Goal: Transaction & Acquisition: Book appointment/travel/reservation

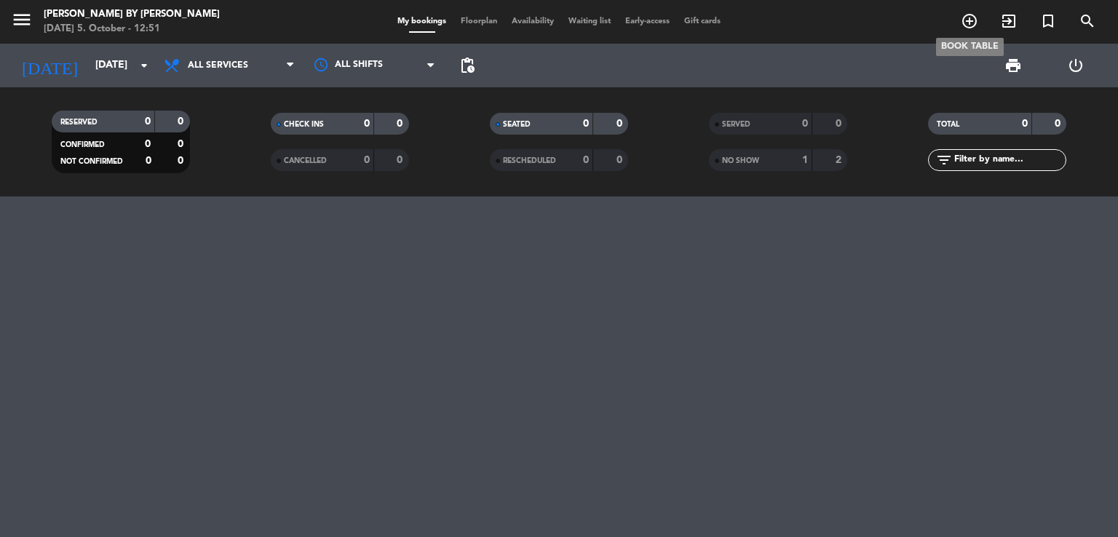
click at [970, 20] on icon "add_circle_outline" at bounding box center [969, 20] width 17 height 17
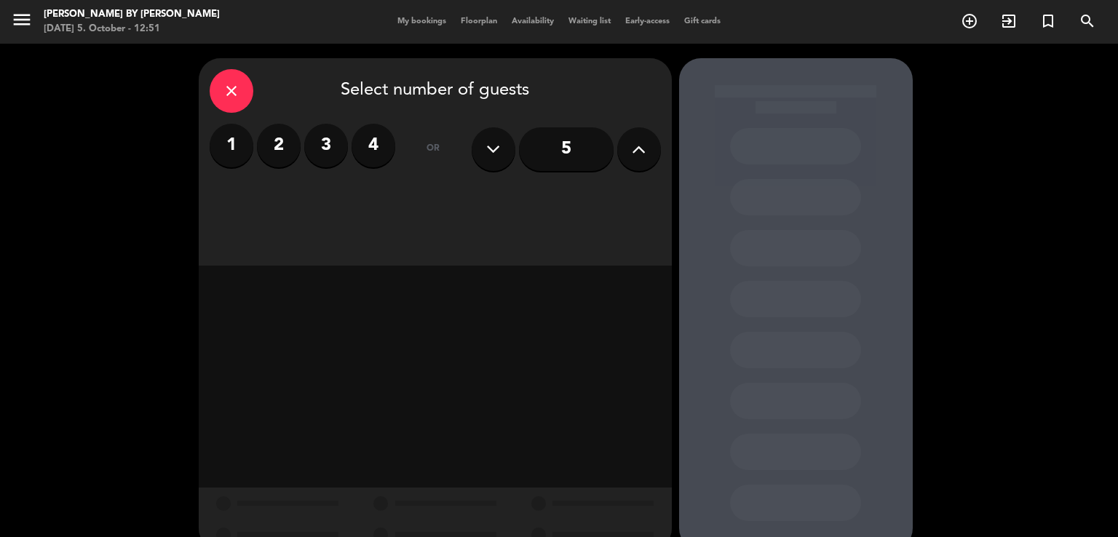
click at [372, 147] on label "4" at bounding box center [374, 146] width 44 height 44
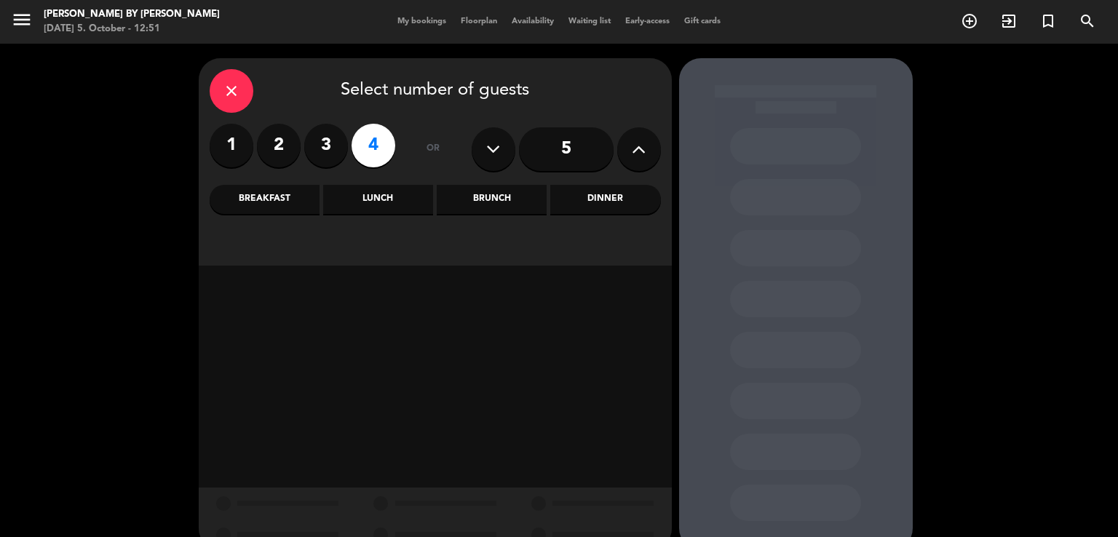
click at [640, 151] on icon at bounding box center [639, 149] width 14 height 22
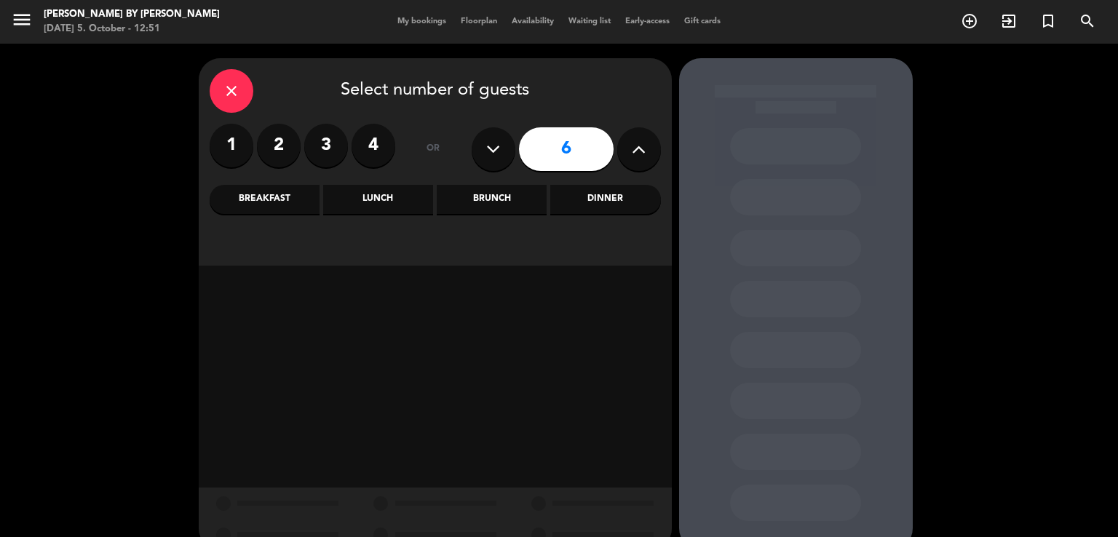
click at [577, 152] on input "6" at bounding box center [566, 149] width 95 height 44
click at [472, 207] on div "Brunch" at bounding box center [492, 199] width 110 height 29
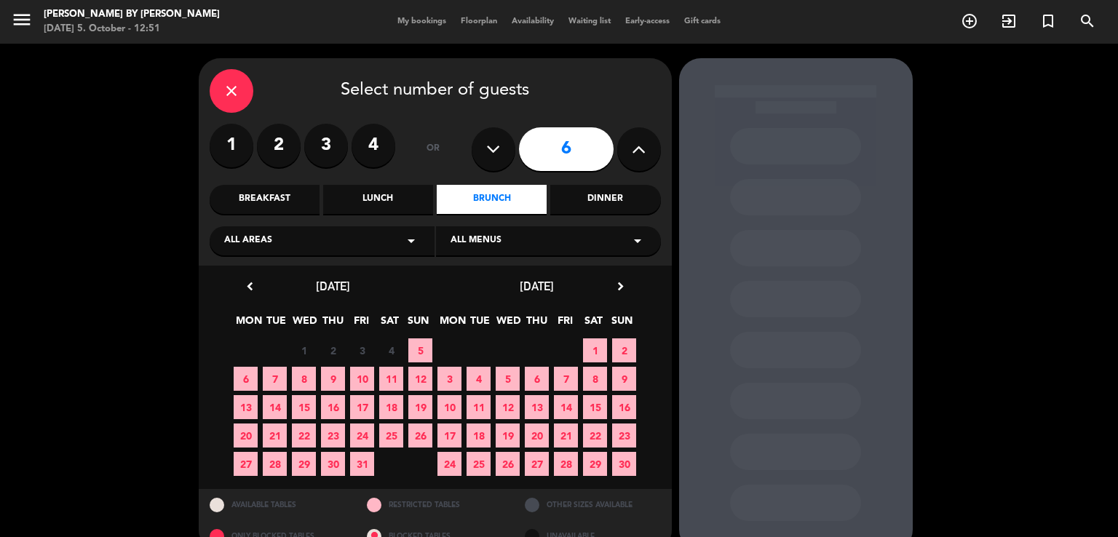
click at [429, 344] on span "5" at bounding box center [420, 351] width 24 height 24
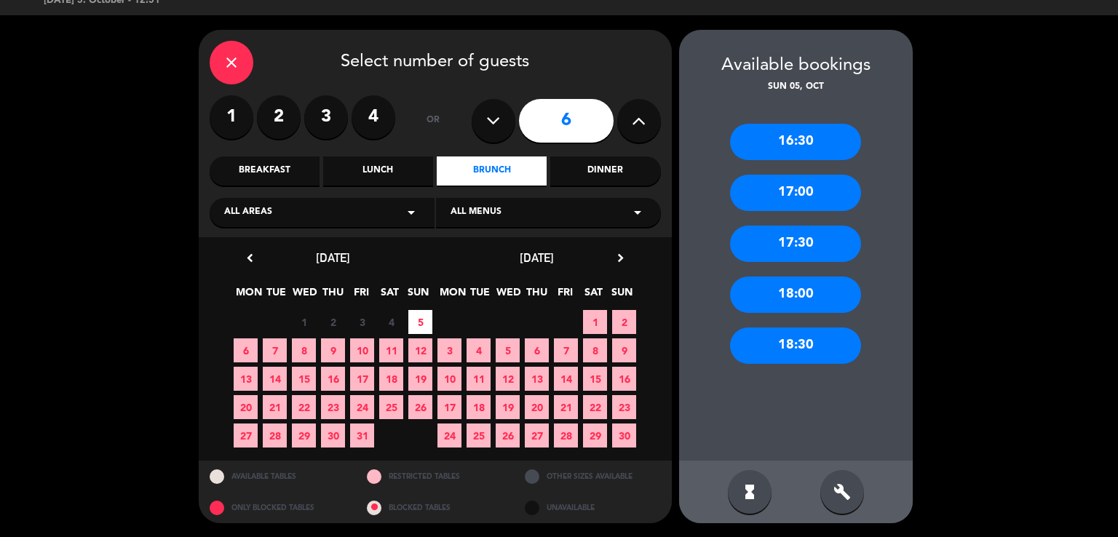
click at [804, 149] on div "16:30" at bounding box center [795, 142] width 131 height 36
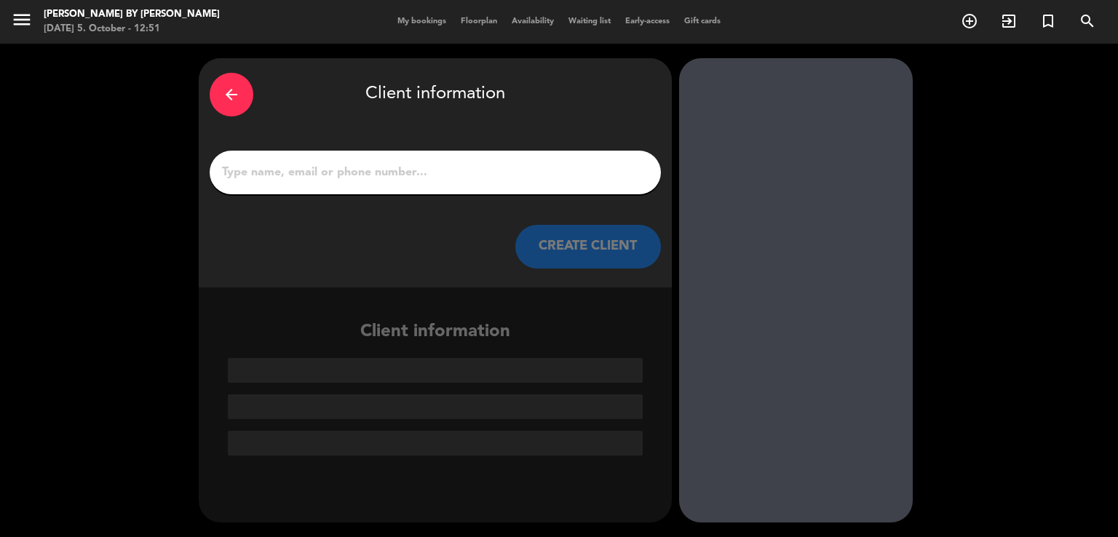
click at [546, 175] on input "1" at bounding box center [435, 172] width 429 height 20
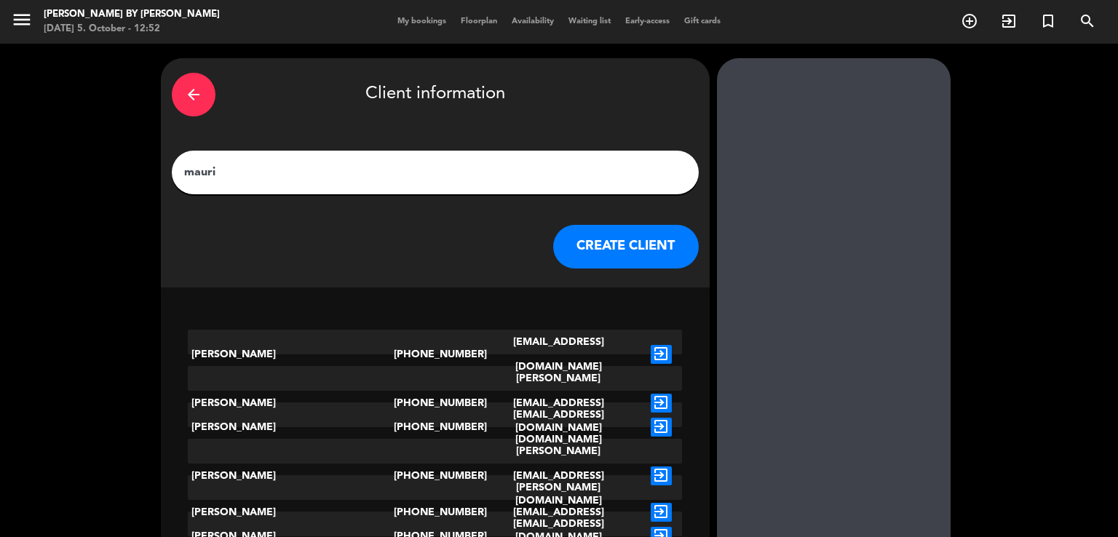
type input "mauri"
click at [579, 241] on button "CREATE CLIENT" at bounding box center [626, 247] width 146 height 44
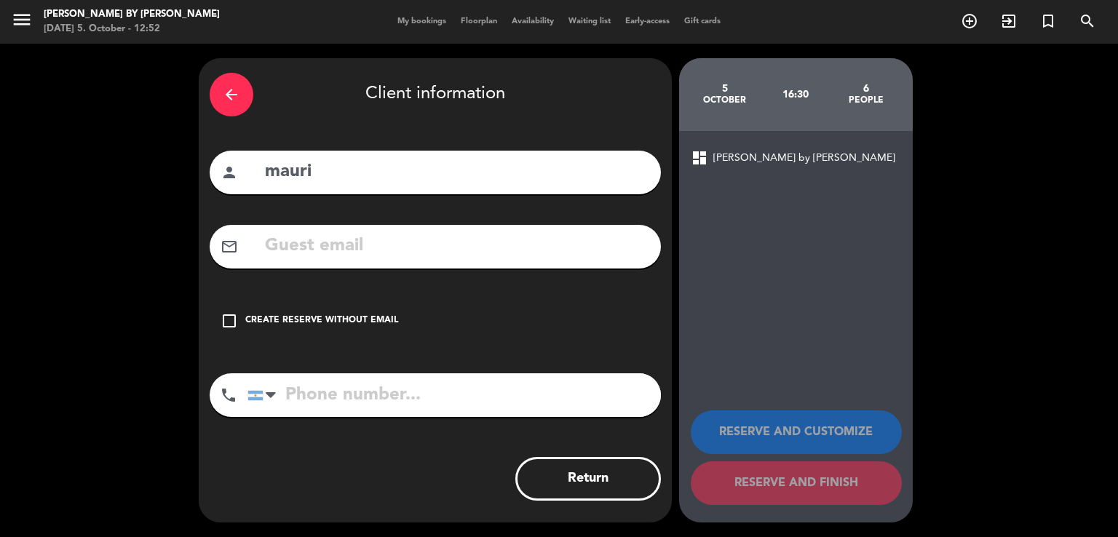
click at [258, 306] on div "check_box_outline_blank Create reserve without email" at bounding box center [435, 321] width 451 height 44
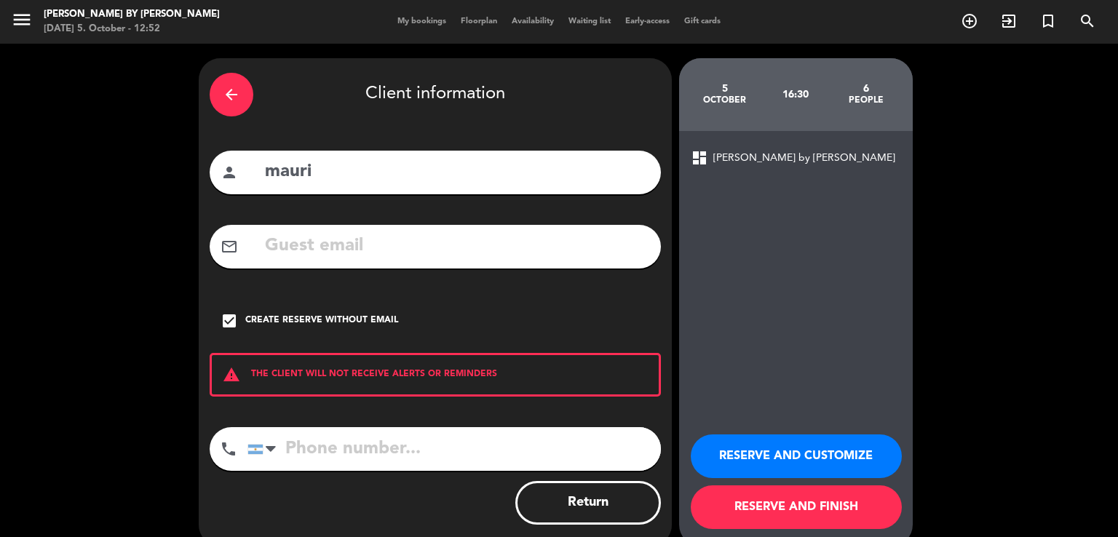
click at [805, 498] on button "RESERVE AND FINISH" at bounding box center [796, 508] width 211 height 44
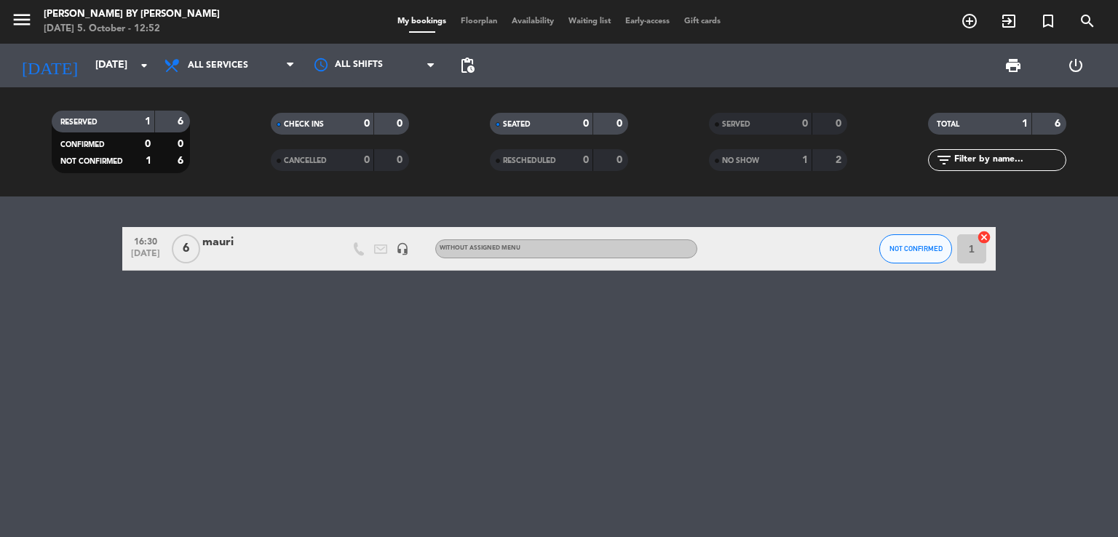
click at [600, 348] on div "16:30 [DATE] 6 mauri headset_mic Without assigned menu NOT CONFIRMED 1 cancel" at bounding box center [559, 367] width 1118 height 341
